Goal: Transaction & Acquisition: Purchase product/service

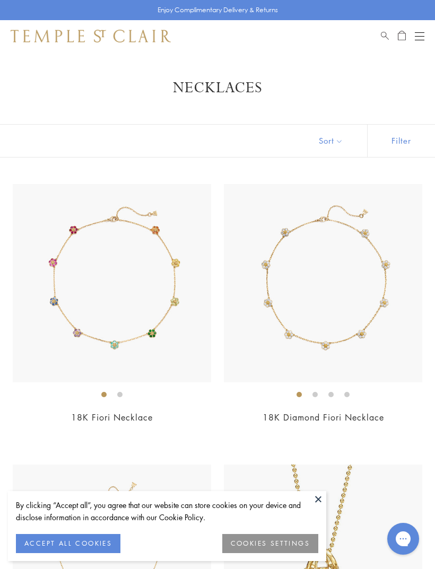
click at [421, 39] on button "Open navigation" at bounding box center [420, 36] width 10 height 13
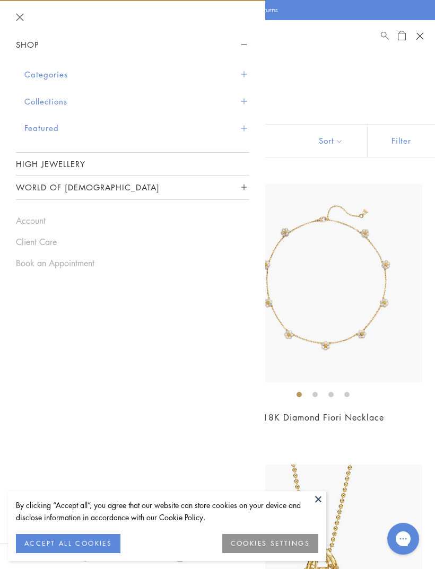
click at [417, 143] on button "Filter" at bounding box center [401, 141] width 68 height 32
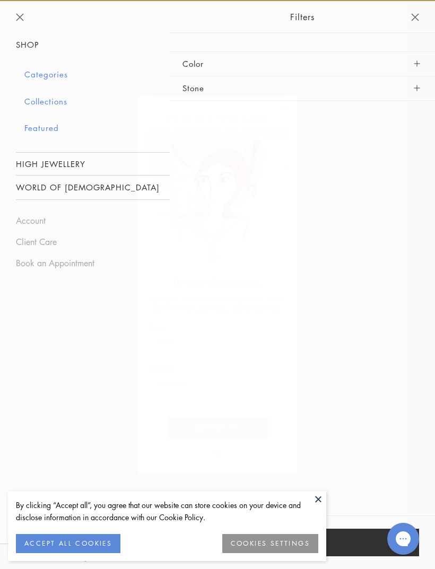
click at [300, 109] on div "Close dialog Be part of our world. Sign up for exclusive collection previews, p…" at bounding box center [217, 284] width 180 height 399
click at [289, 111] on circle "Close dialog" at bounding box center [284, 107] width 13 height 13
click at [410, 24] on header "Filters" at bounding box center [302, 17] width 265 height 32
click at [414, 20] on button "Close navigation" at bounding box center [415, 17] width 8 height 8
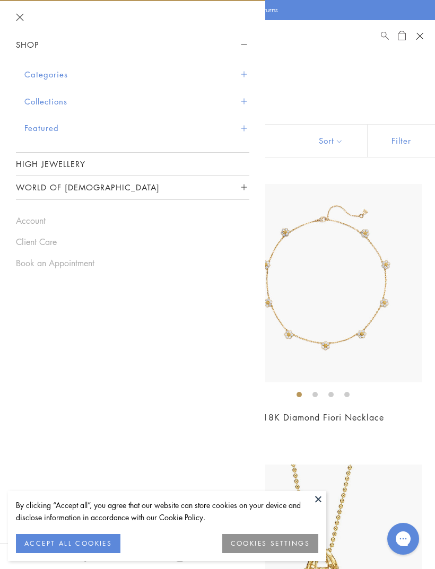
click at [223, 77] on button "Categories" at bounding box center [136, 74] width 225 height 27
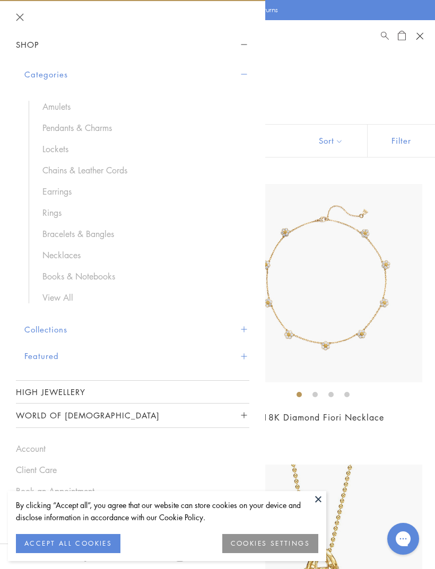
click at [102, 130] on link "Pendants & Charms" at bounding box center [140, 128] width 196 height 12
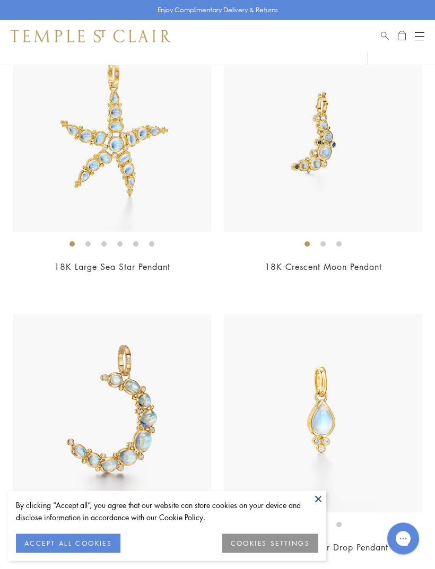
scroll to position [4334, 0]
